Goal: Submit feedback/report problem

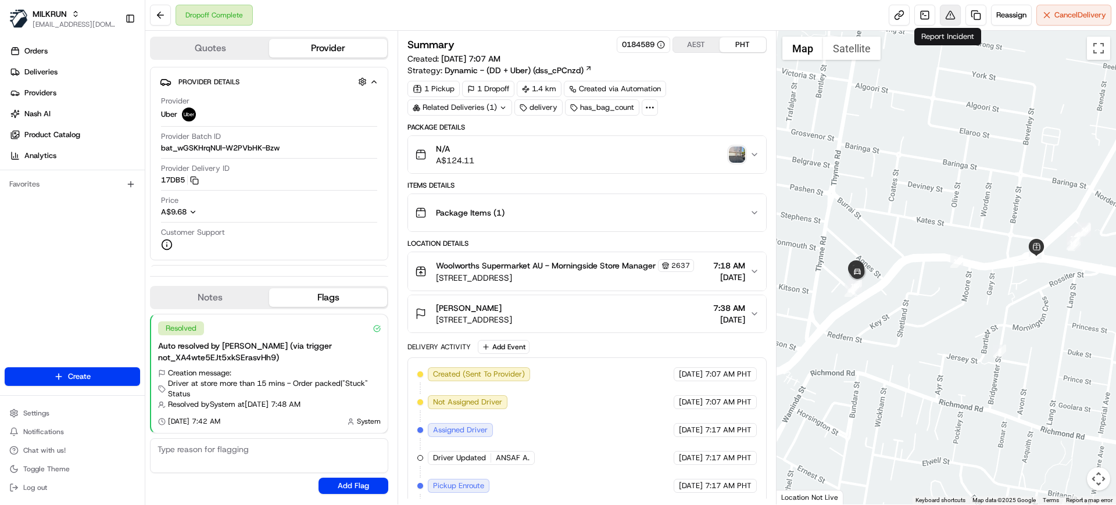
click at [947, 20] on button at bounding box center [950, 15] width 21 height 21
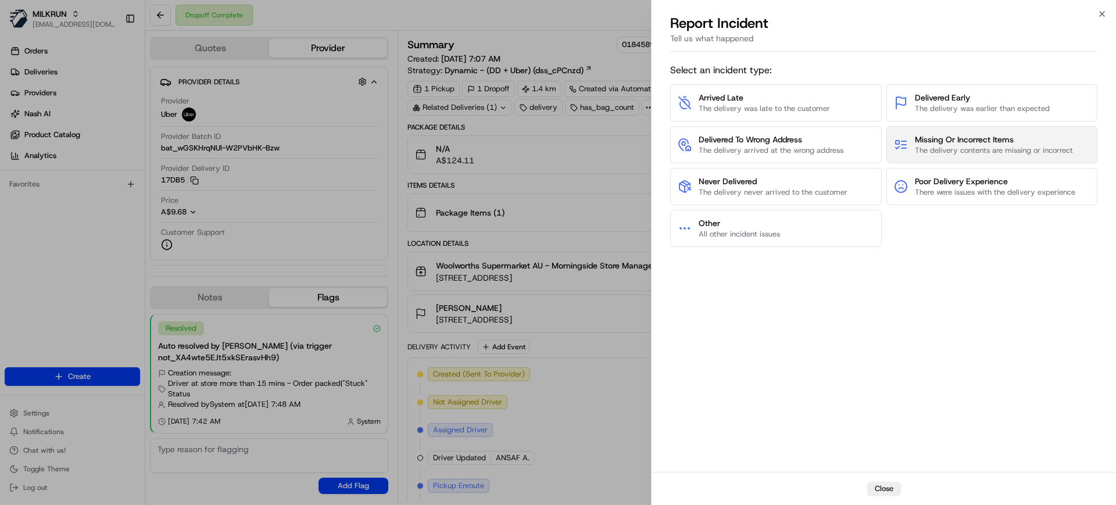
click at [962, 146] on span "The delivery contents are missing or incorrect" at bounding box center [994, 150] width 158 height 10
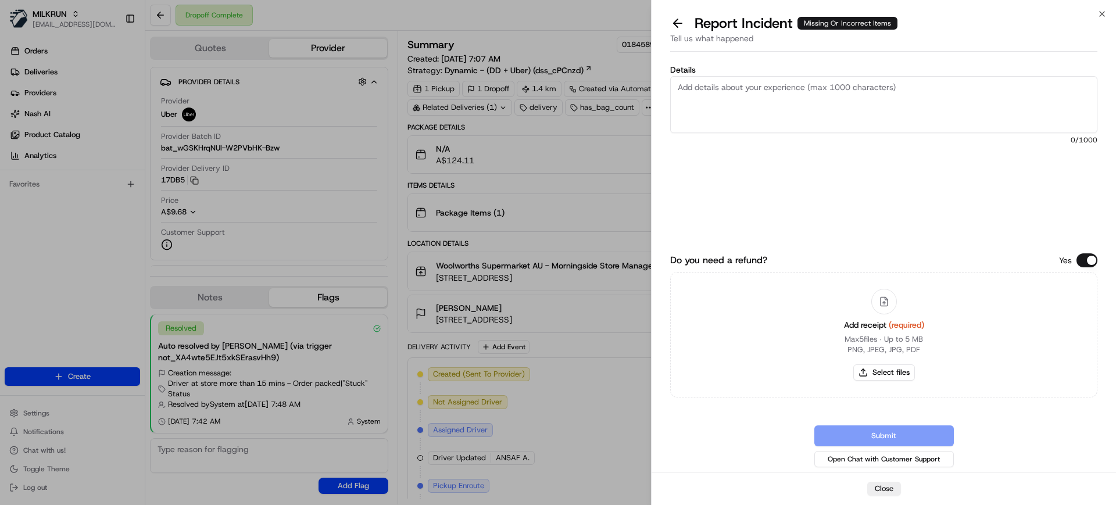
click at [794, 115] on textarea "Details" at bounding box center [883, 104] width 427 height 57
click at [748, 82] on textarea "Customer stated taht the" at bounding box center [883, 104] width 427 height 57
click at [811, 85] on textarea "Customer stated that the" at bounding box center [883, 104] width 427 height 57
paste textarea "Millie Moon Luxury Nappy Pants Size 6 (15-20kg) 24 pack $18.35 x2 $36.70"
click at [762, 97] on textarea "Customer stated that the Millie Moon Luxury Nappy Pants Size 6 (15-20kg) 24 pac…" at bounding box center [883, 104] width 427 height 57
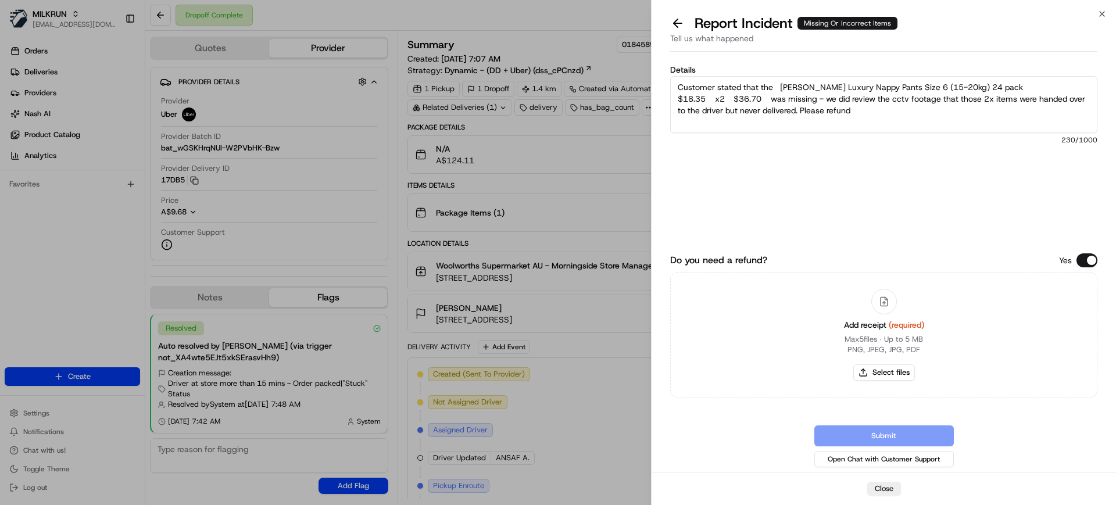
type textarea "Customer stated that the Millie Moon Luxury Nappy Pants Size 6 (15-20kg) 24 pac…"
click at [884, 302] on icon at bounding box center [884, 303] width 0 height 3
click at [890, 371] on button "Select files" at bounding box center [884, 372] width 62 height 16
click at [878, 373] on button "Select files" at bounding box center [884, 372] width 62 height 16
type input "C:\fakepath\Screenshot 2025-08-23 185204.png"
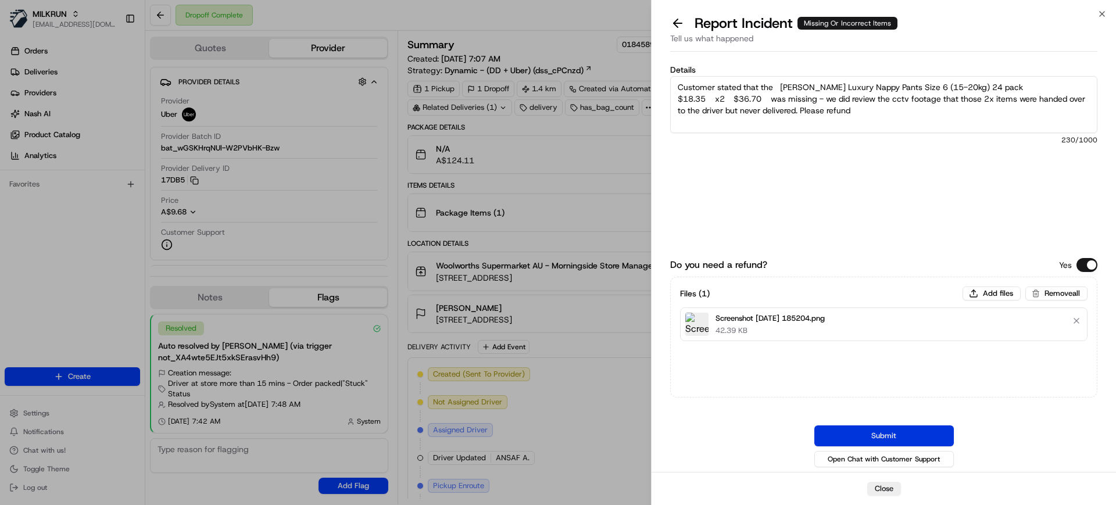
click at [894, 438] on button "Submit" at bounding box center [883, 435] width 139 height 21
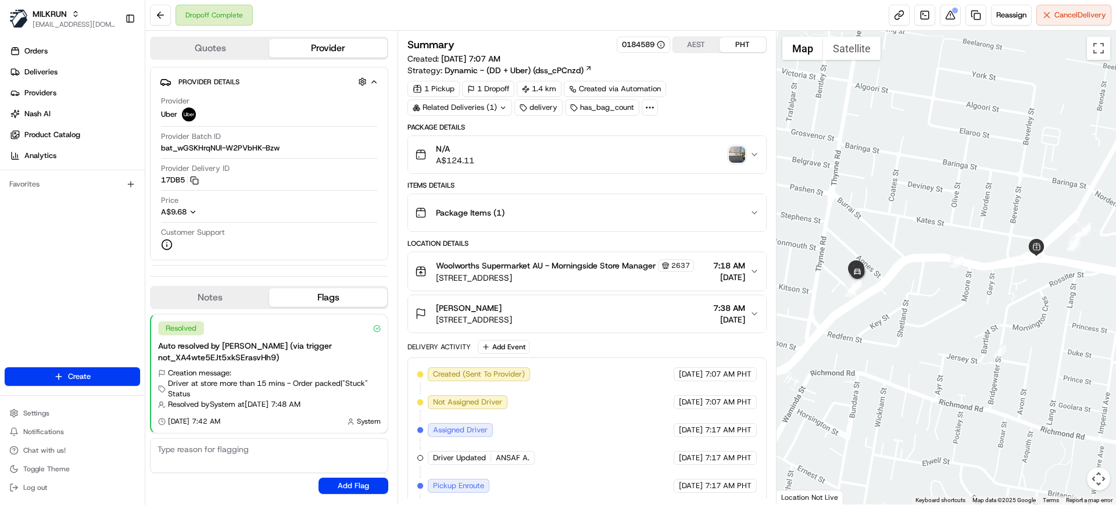
click at [953, 26] on div "Dropoff Complete Reassign Cancel Delivery" at bounding box center [630, 15] width 970 height 31
click at [934, 19] on div "Reassign Cancel Delivery" at bounding box center [999, 15] width 223 height 21
click at [948, 16] on button at bounding box center [950, 15] width 21 height 21
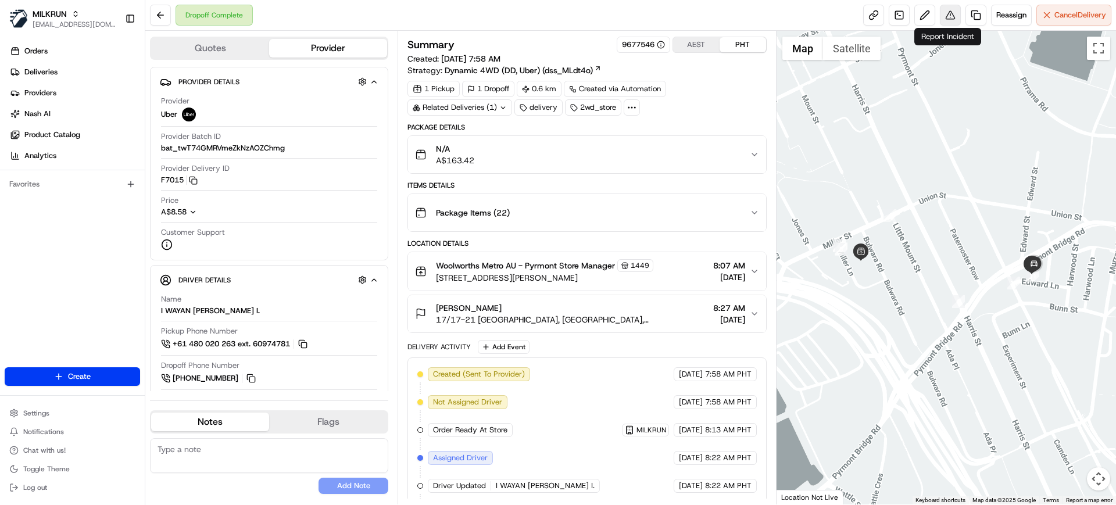
click at [955, 23] on button at bounding box center [950, 15] width 21 height 21
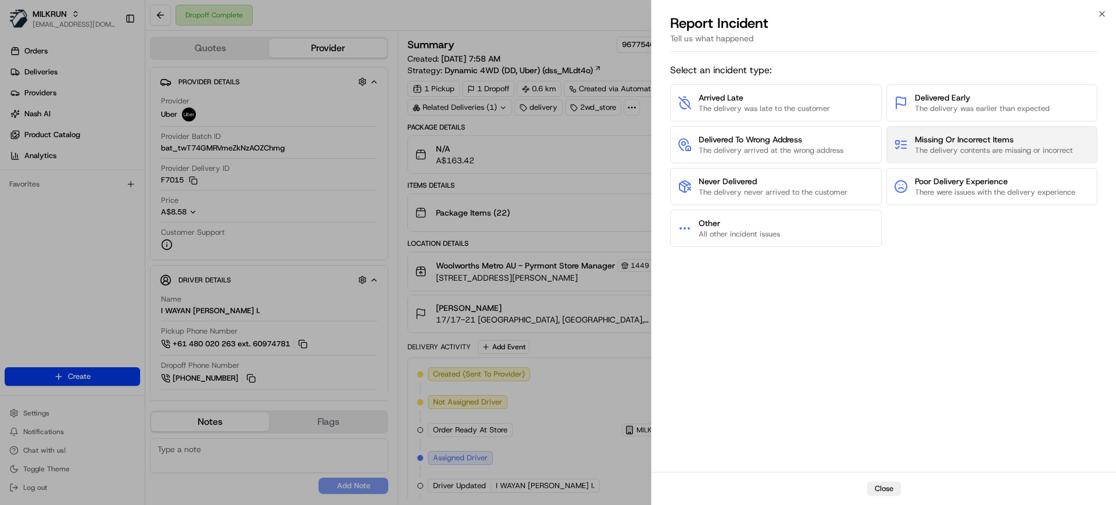
click at [995, 151] on span "The delivery contents are missing or incorrect" at bounding box center [994, 150] width 158 height 10
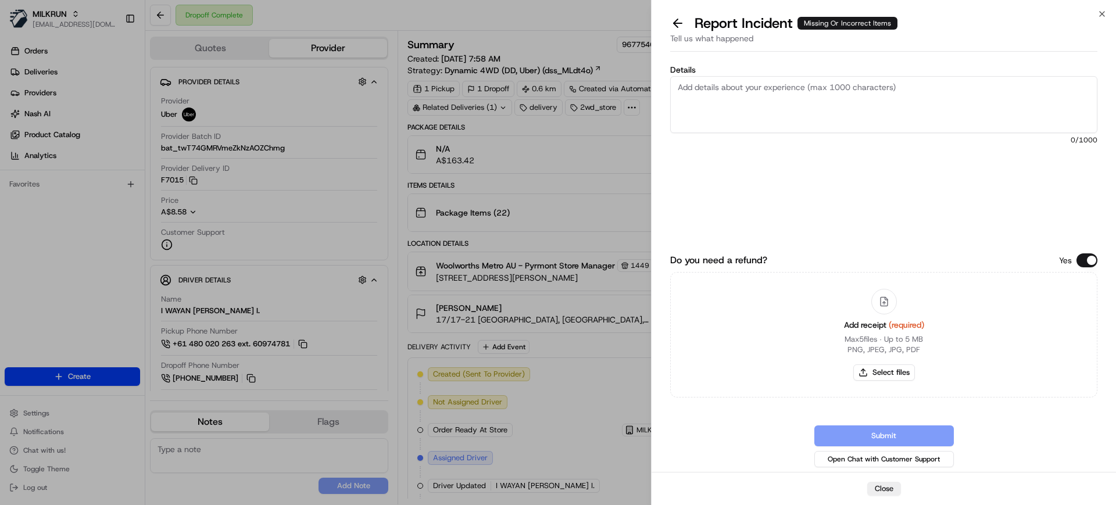
click at [772, 117] on textarea "Details" at bounding box center [883, 104] width 427 height 57
click at [792, 111] on textarea "Customer stated that they are missing the 3 items from there order. Coke and Me…" at bounding box center [883, 104] width 427 height 57
paste textarea "46.1"
click at [843, 87] on textarea "Customer stated that they are missing the 3 items from there order. Coke and Me…" at bounding box center [883, 104] width 427 height 57
type textarea "Customer stated that they are missing the 2 items from there order. Coke and Me…"
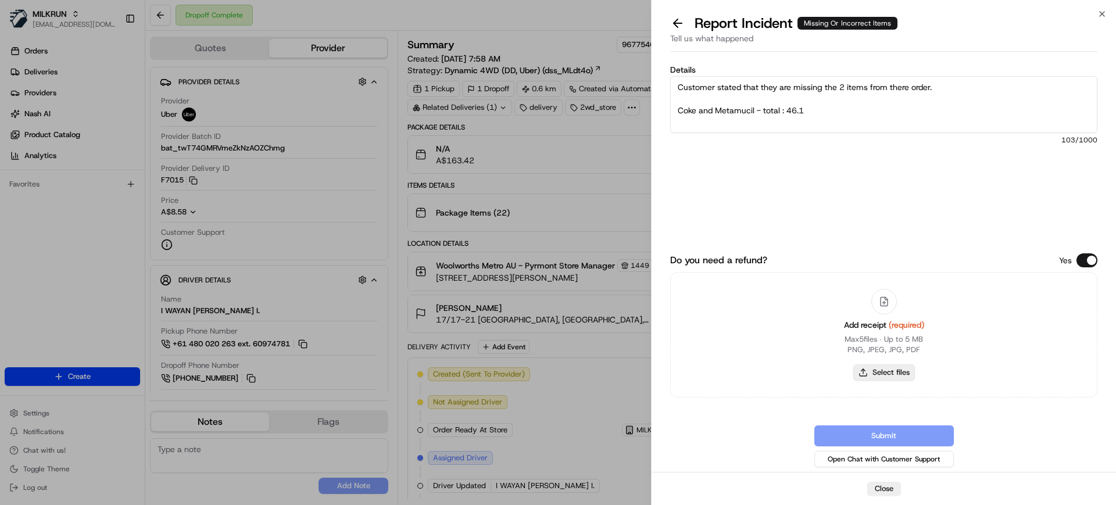
click at [878, 373] on button "Select files" at bounding box center [884, 372] width 62 height 16
type input "C:\fakepath\Screenshot [DATE] 185940.png"
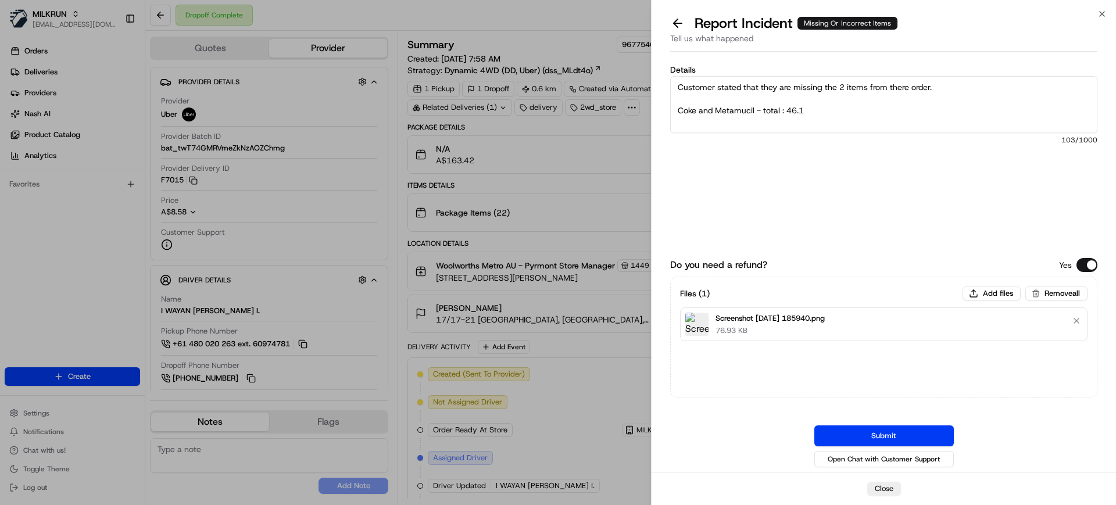
click at [873, 433] on button "Submit" at bounding box center [883, 435] width 139 height 21
